Goal: Use online tool/utility: Utilize a website feature to perform a specific function

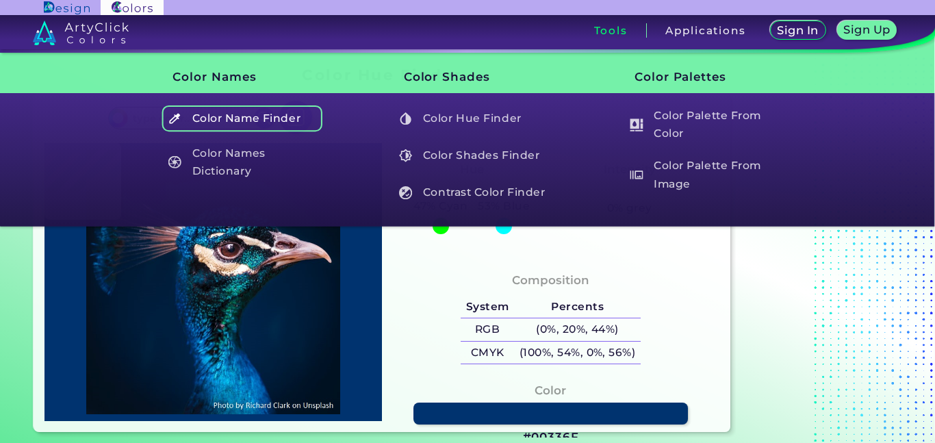
click at [306, 126] on h5 "Color Name Finder" at bounding box center [242, 118] width 161 height 26
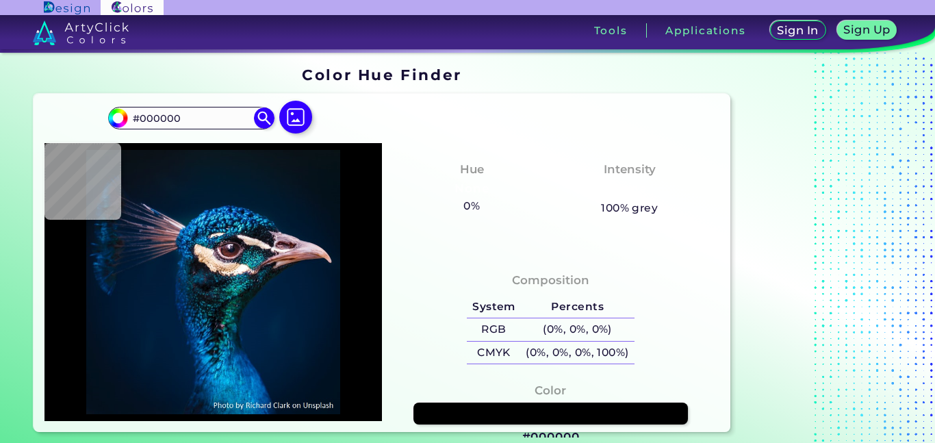
type input "#001b2f"
type input "#001B2F"
type input "#001e3b"
type input "#001E3B"
type input "#011b34"
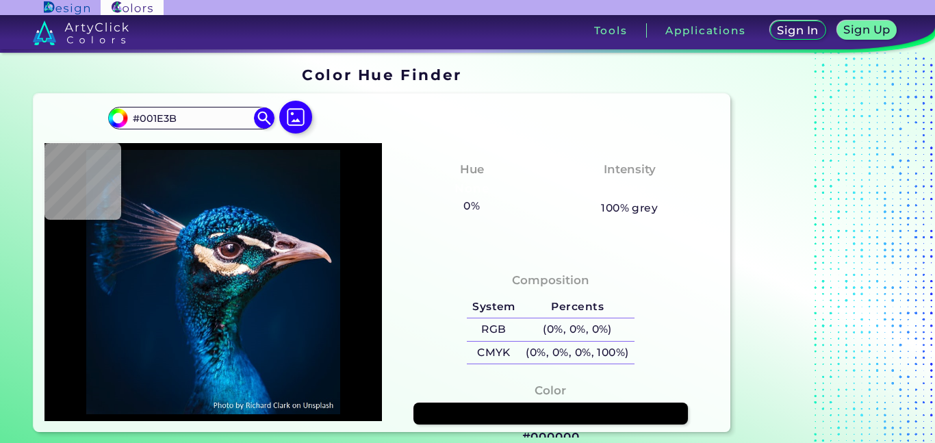
type input "#011B34"
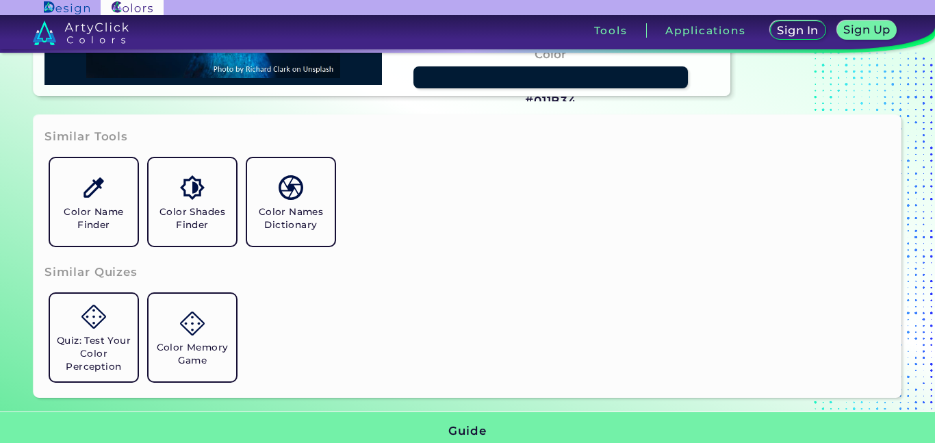
scroll to position [350, 0]
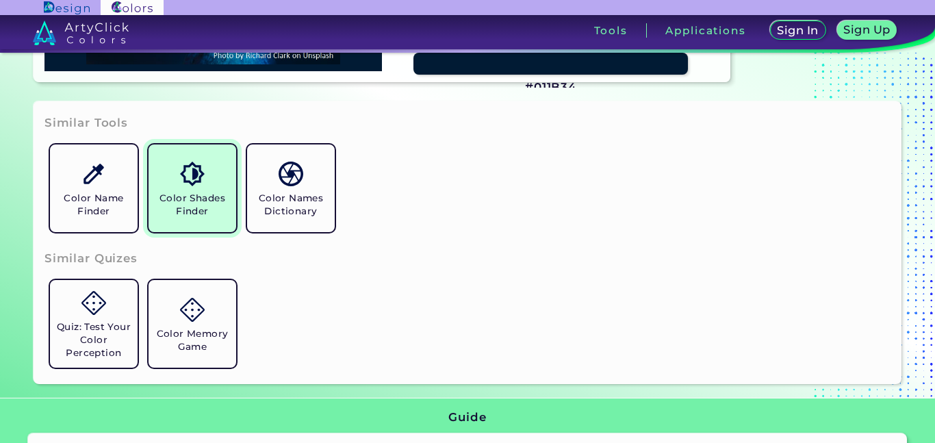
click at [204, 214] on h5 "Color Shades Finder" at bounding box center [192, 205] width 77 height 26
